Goal: Task Accomplishment & Management: Use online tool/utility

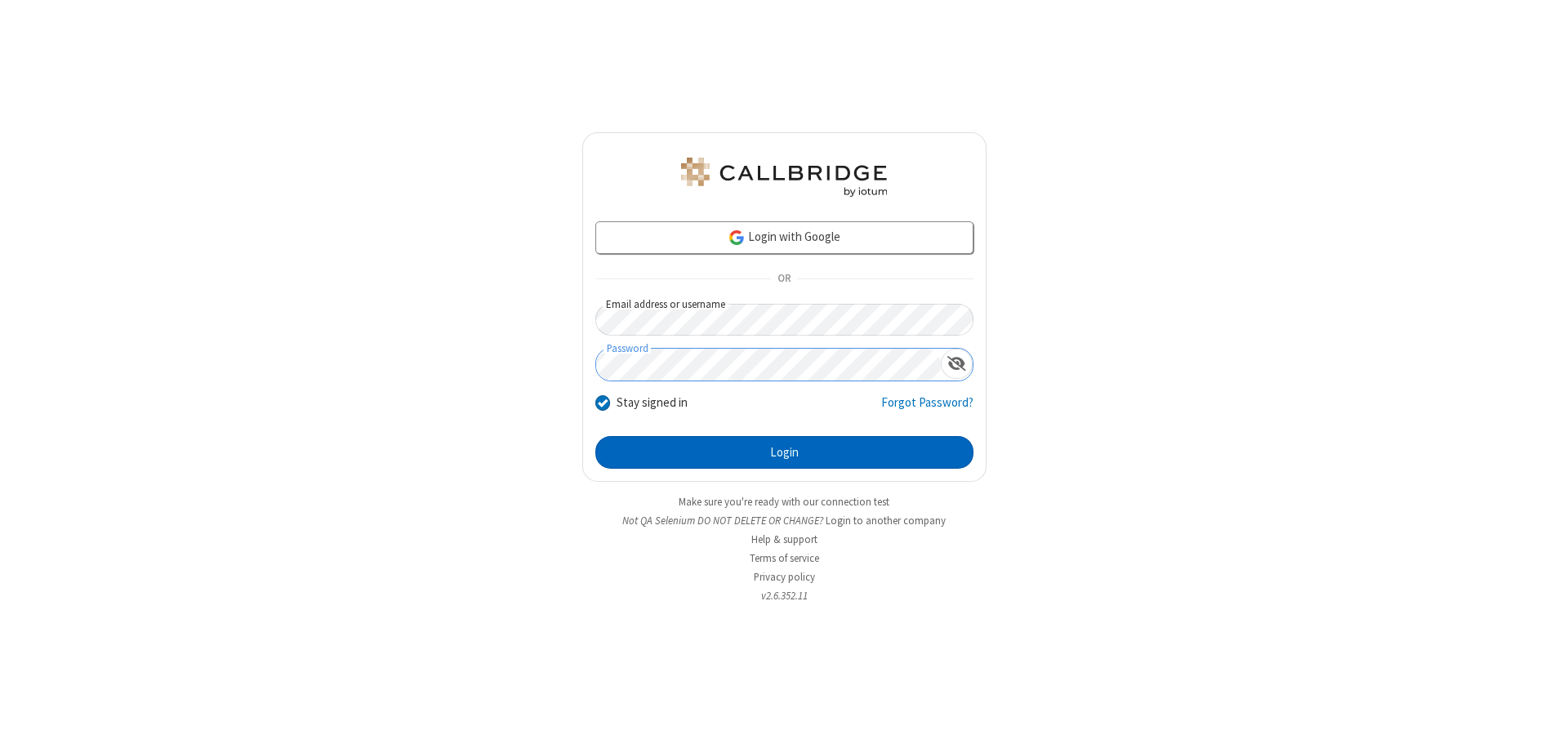
click at [784, 452] on button "Login" at bounding box center [784, 452] width 378 height 32
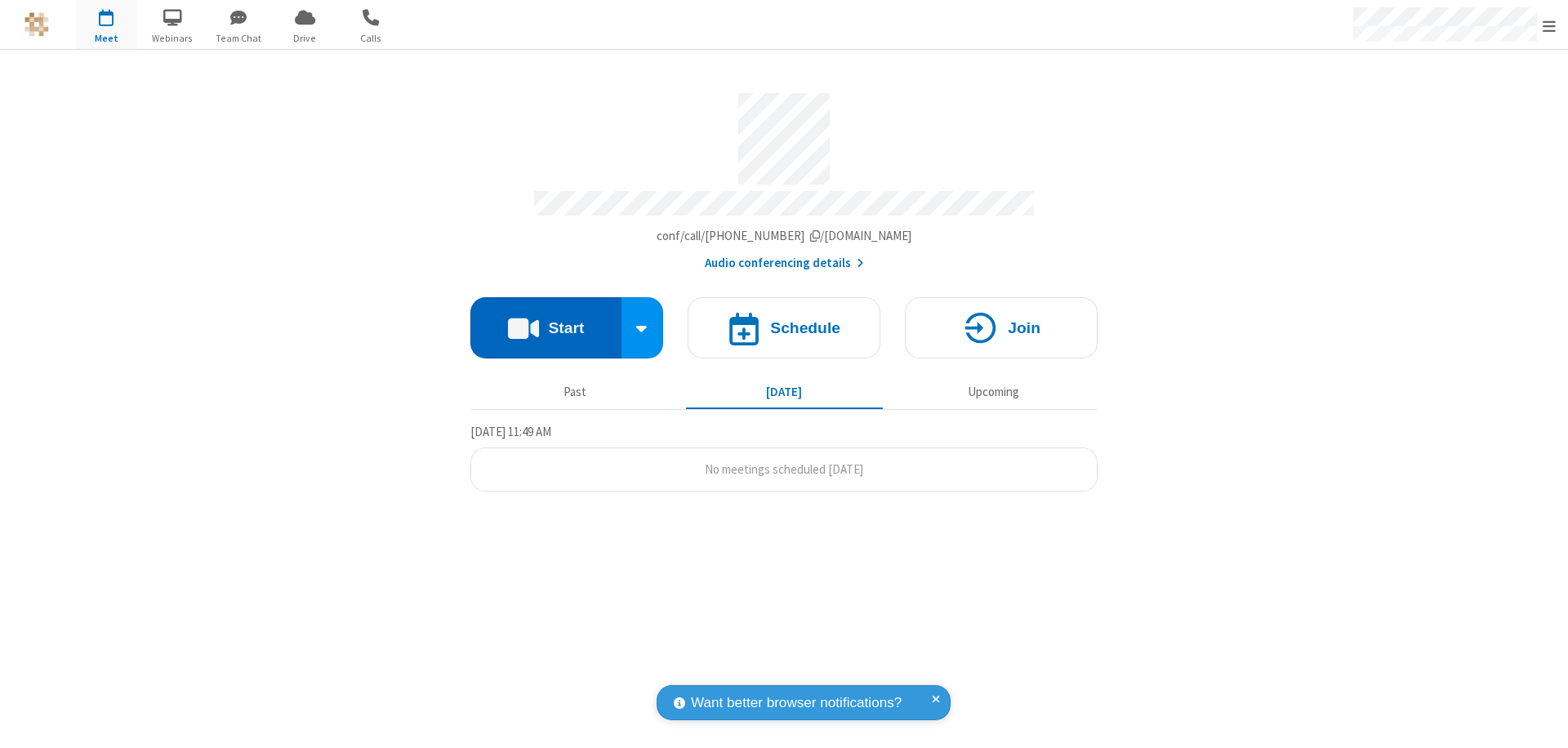
click at [546, 320] on button "Start" at bounding box center [546, 328] width 151 height 61
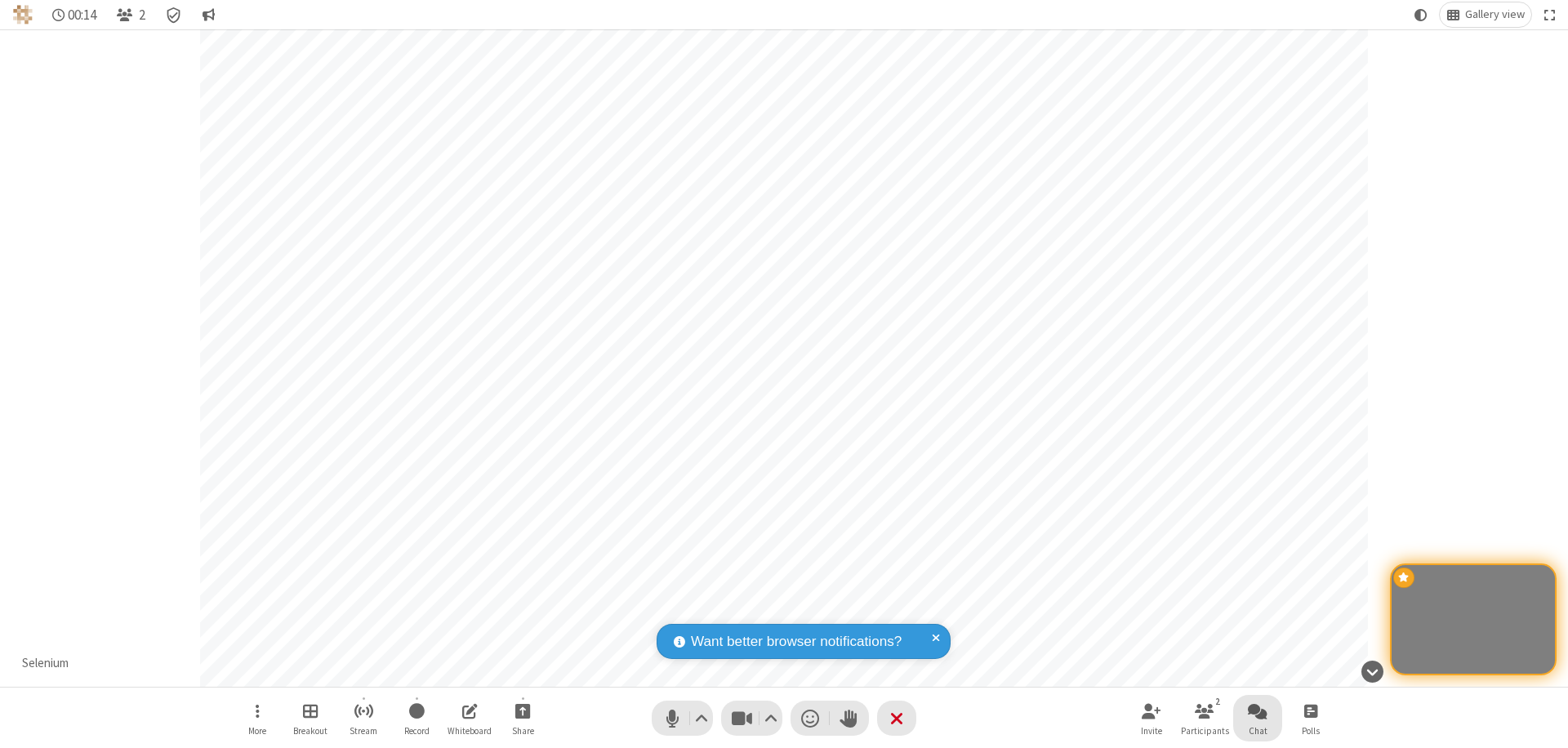
click at [1257, 710] on span "Open chat" at bounding box center [1257, 711] width 19 height 20
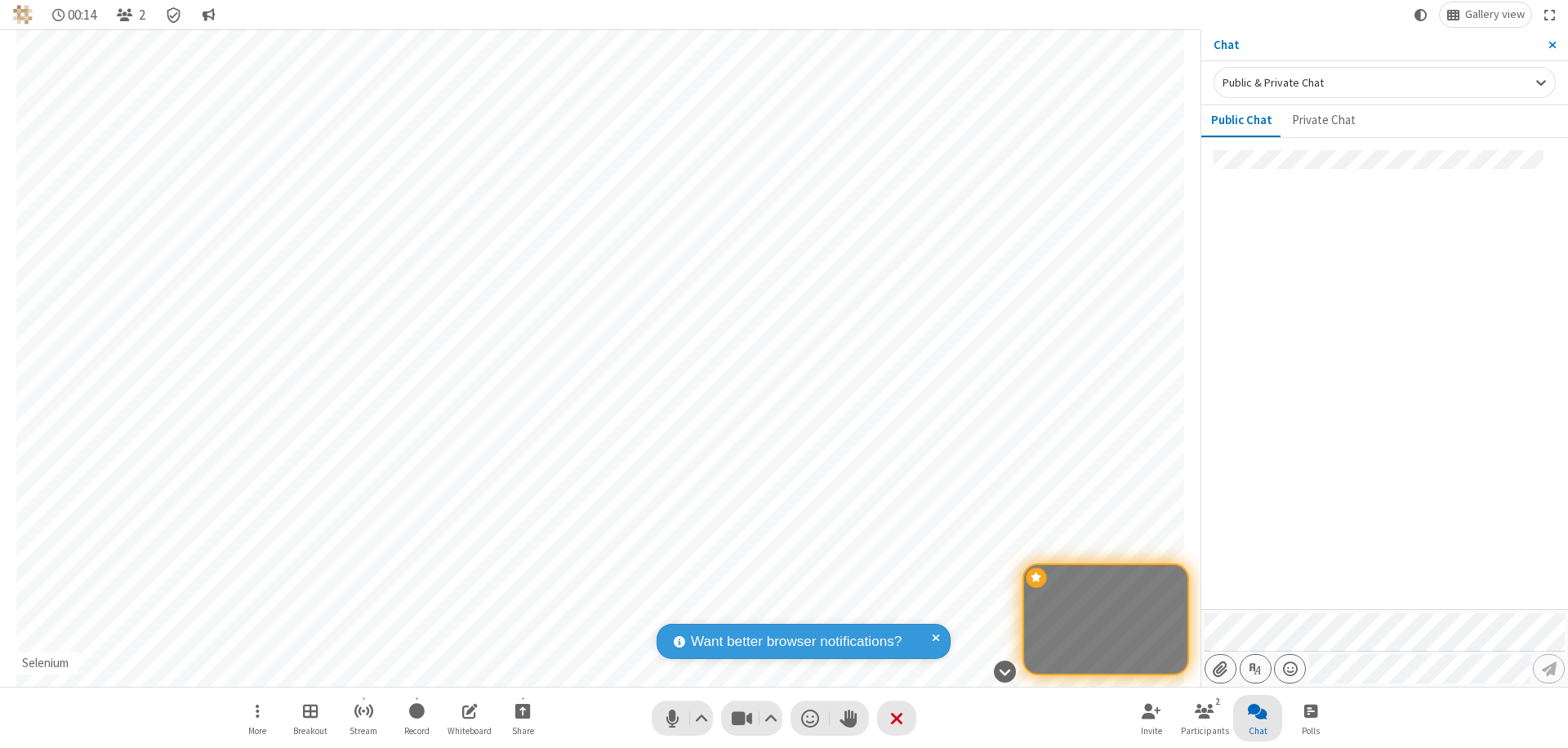
type input "C:\fakepath\doc_test.docx"
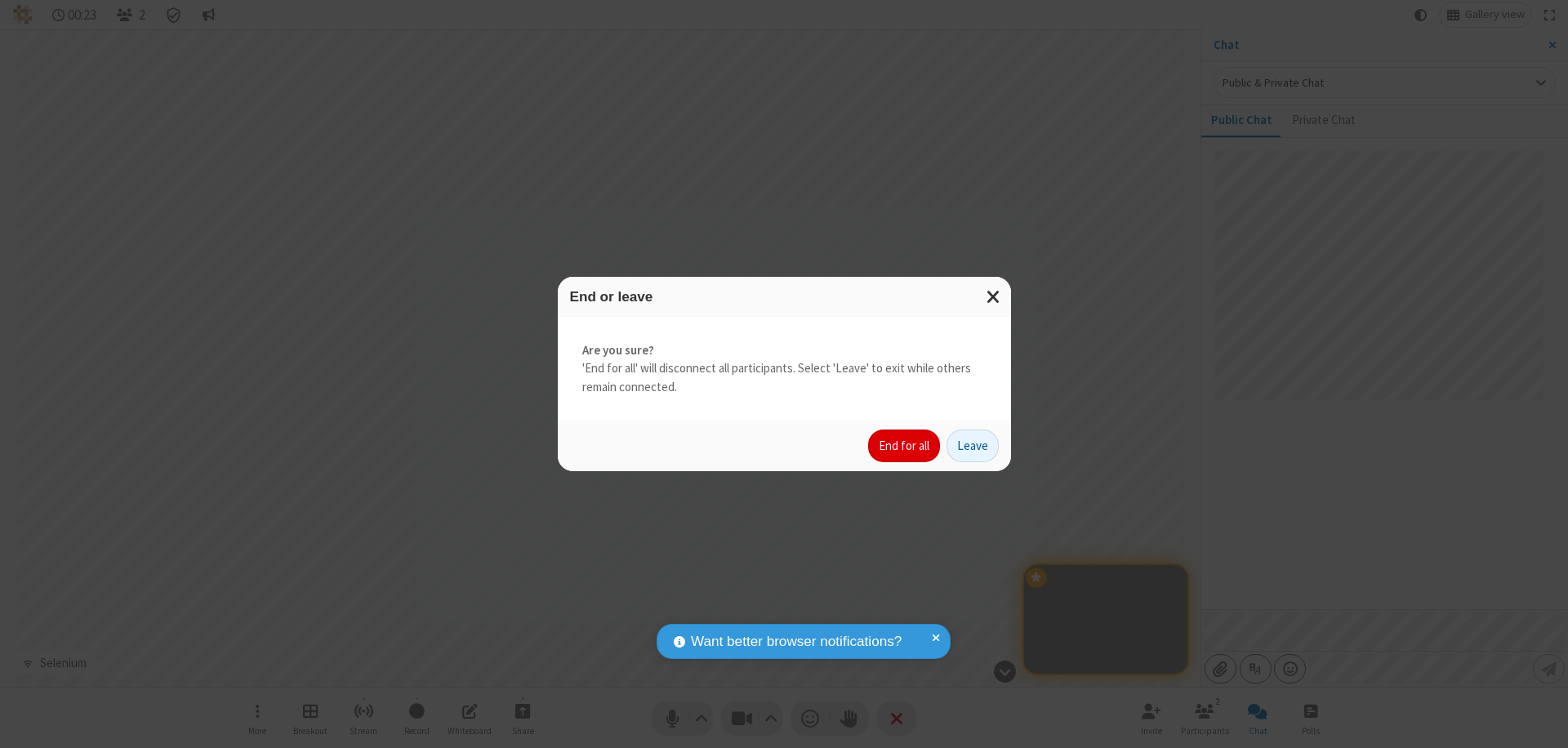
click at [905, 445] on button "End for all" at bounding box center [903, 445] width 71 height 32
